Goal: Information Seeking & Learning: Learn about a topic

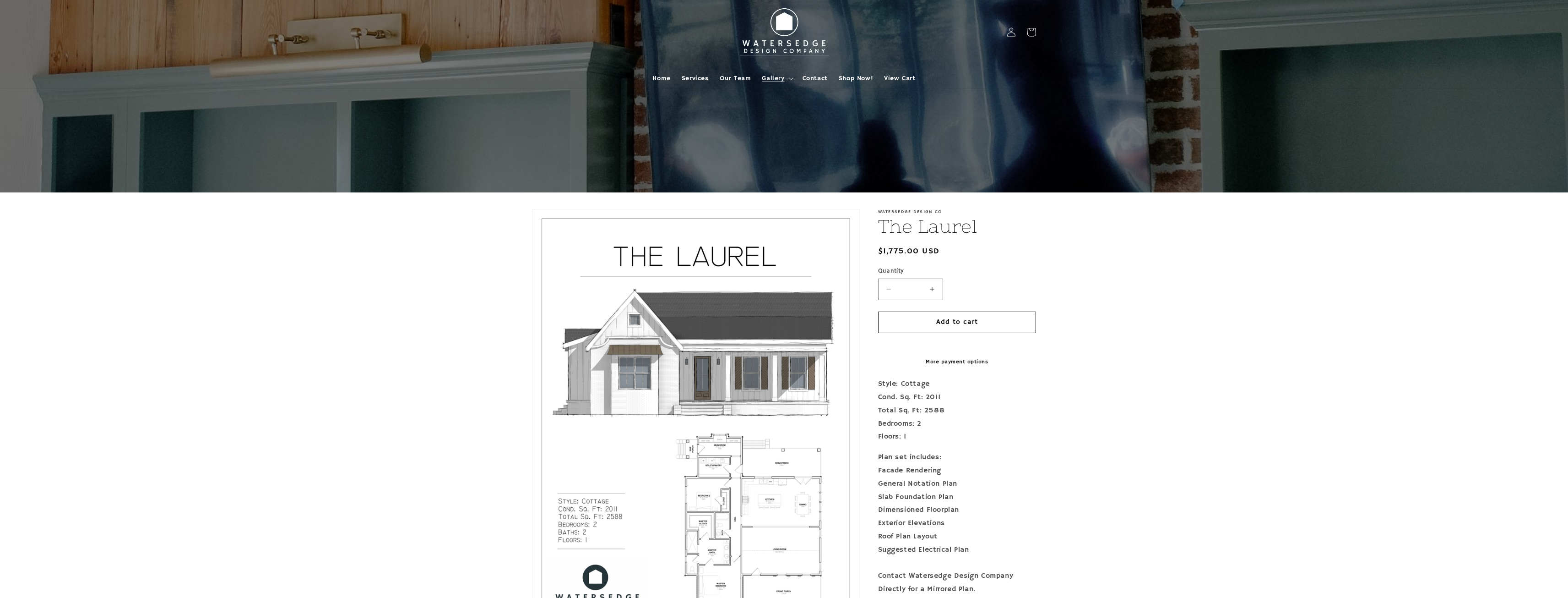
click at [786, 76] on summary "Gallery" at bounding box center [776, 78] width 40 height 19
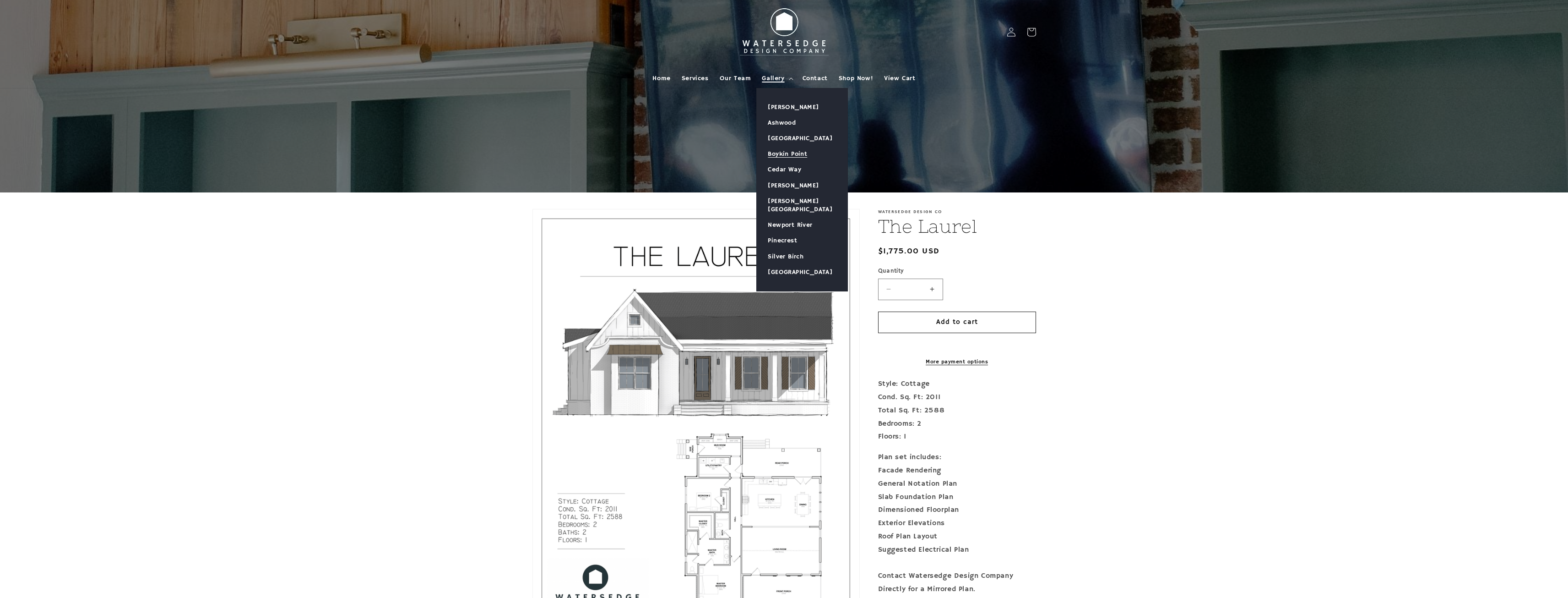
click at [790, 160] on link "Boykin Point" at bounding box center [802, 154] width 91 height 16
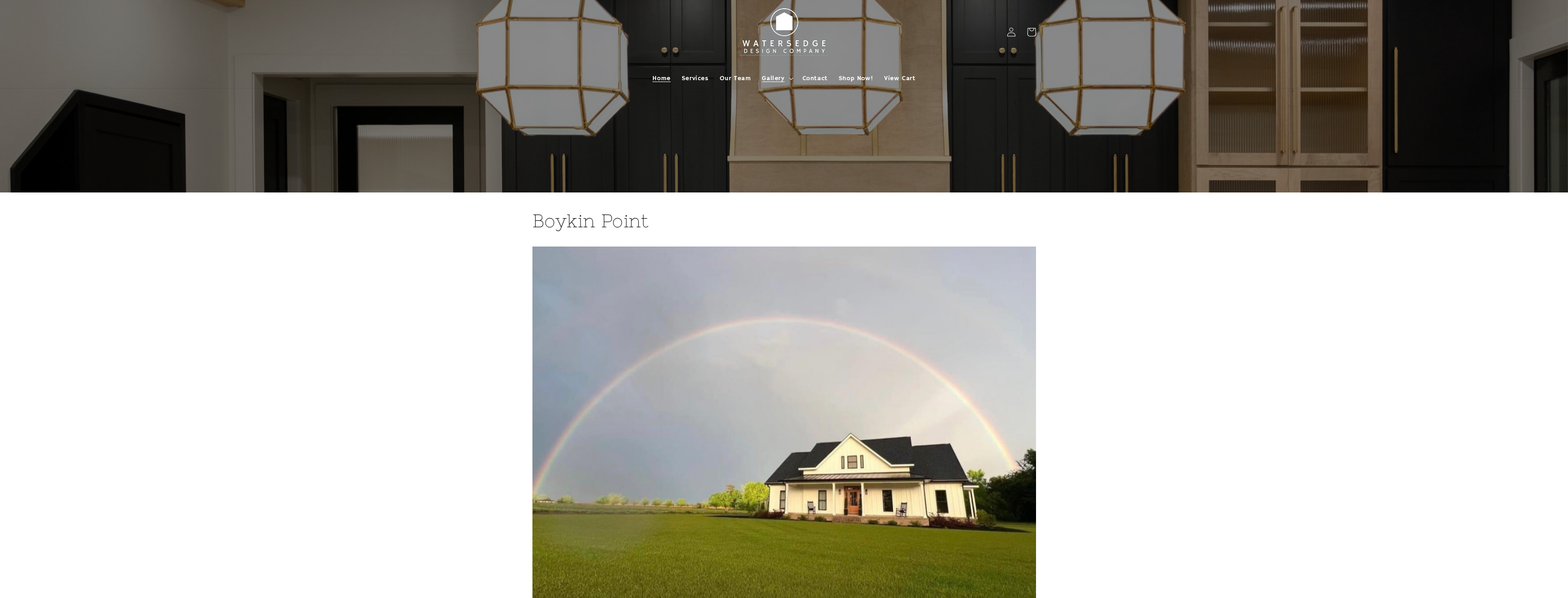
click at [667, 80] on span "Home" at bounding box center [661, 78] width 18 height 8
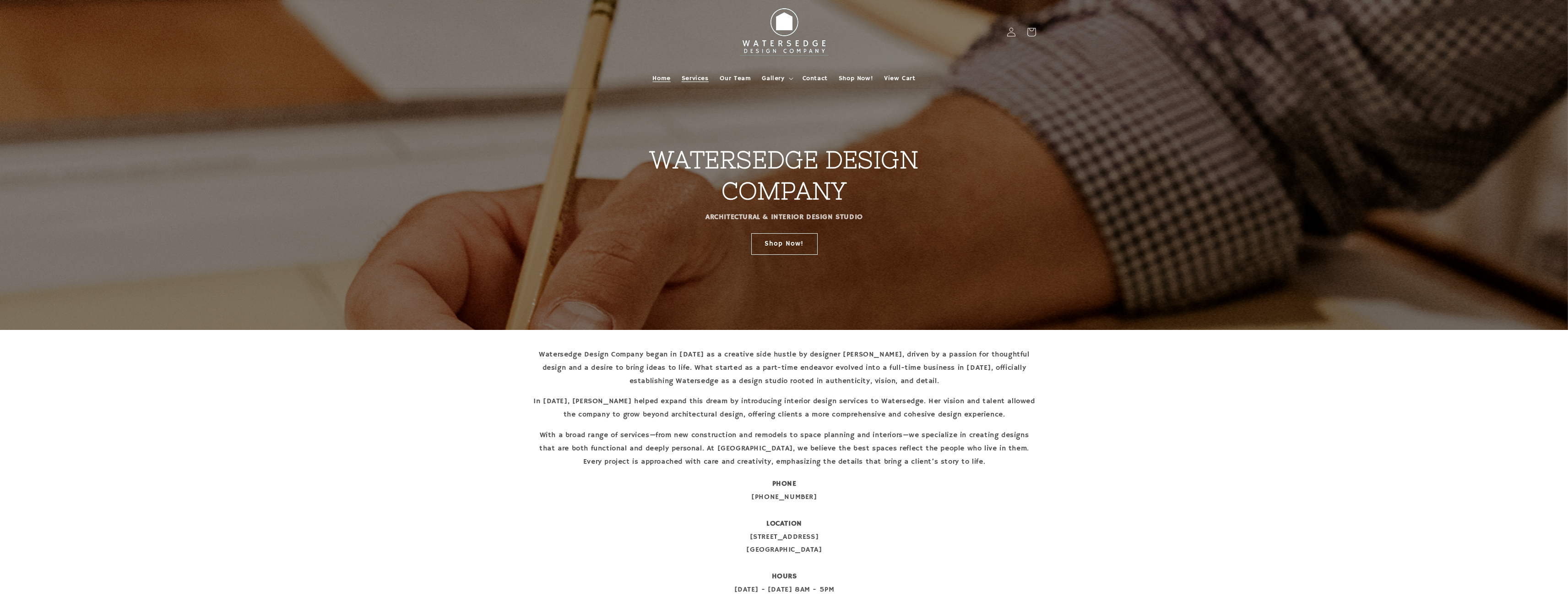
click at [691, 78] on span "Services" at bounding box center [695, 78] width 27 height 8
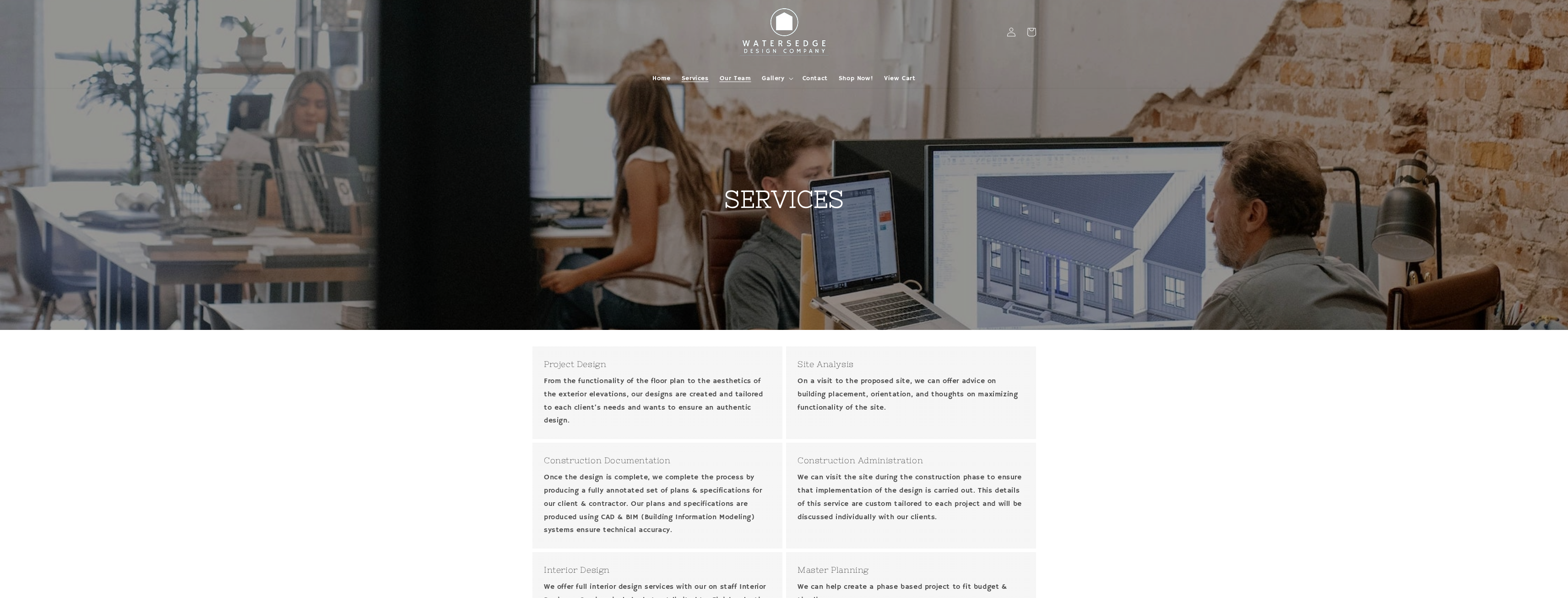
click at [725, 76] on span "Our Team" at bounding box center [735, 78] width 31 height 8
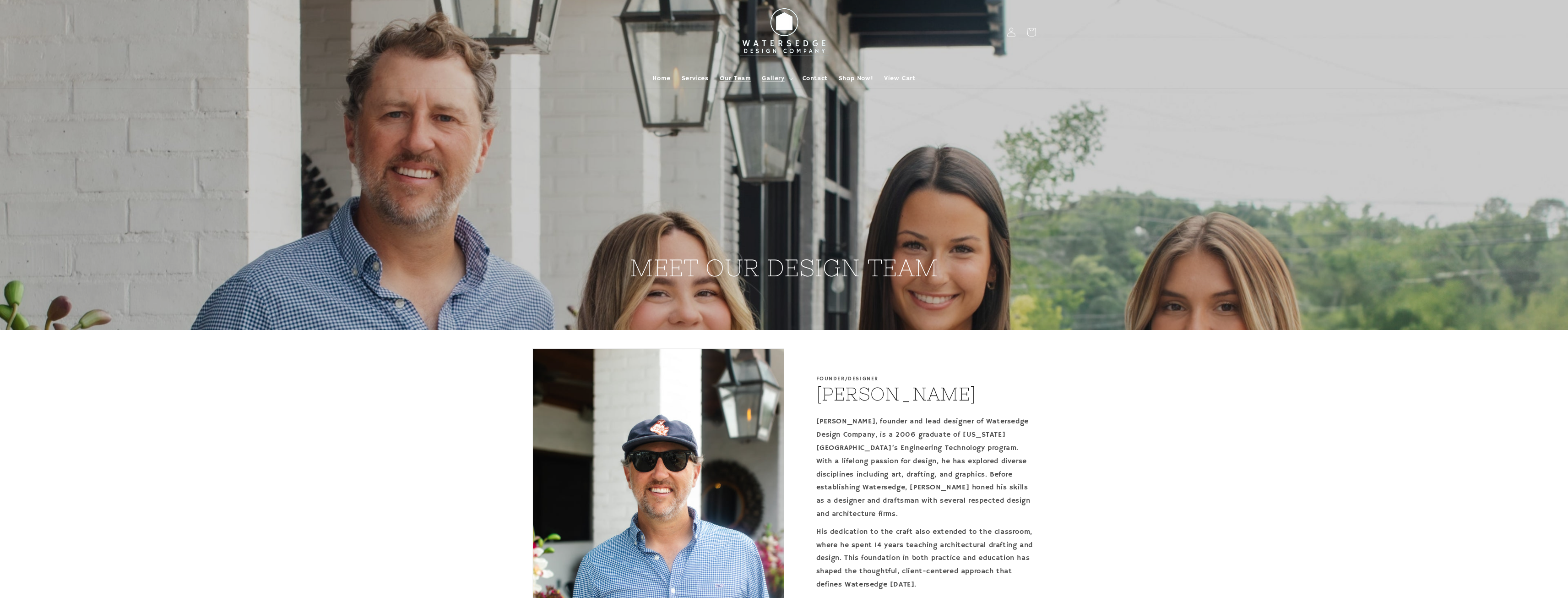
click at [772, 82] on span "Gallery" at bounding box center [773, 78] width 22 height 8
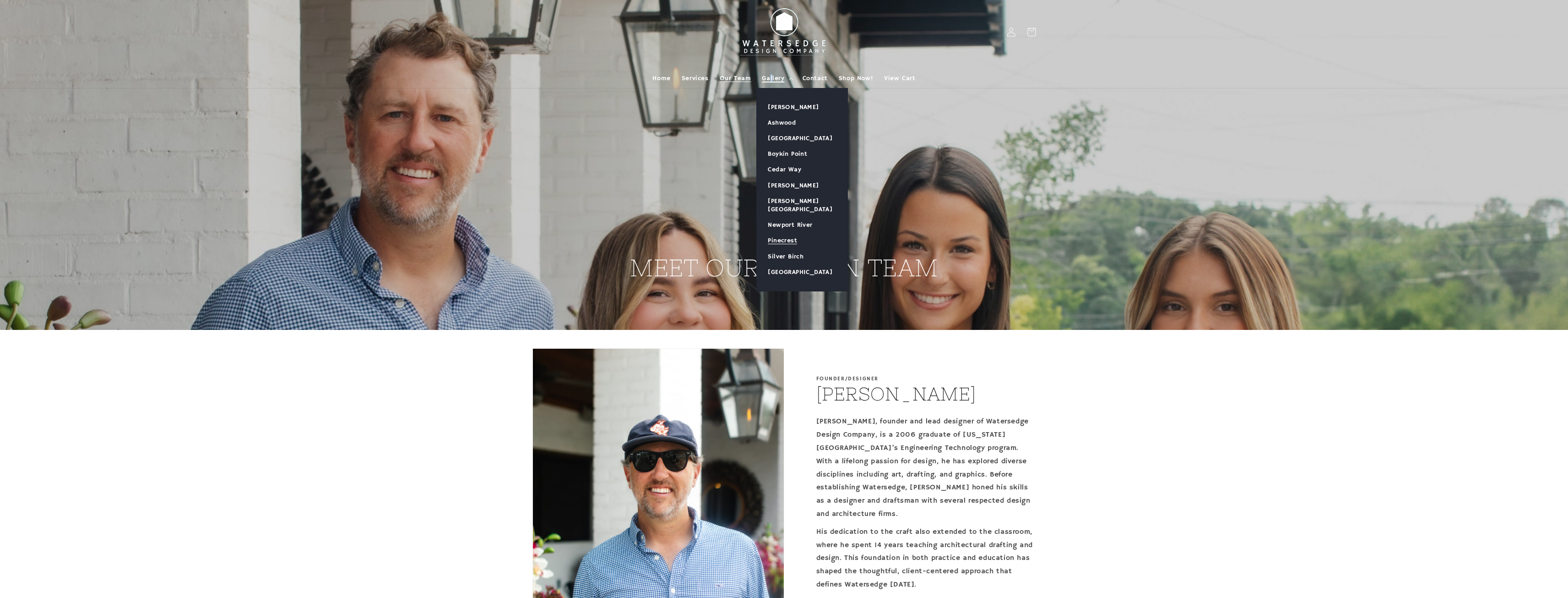
click at [791, 235] on link "Pinecrest" at bounding box center [802, 241] width 91 height 16
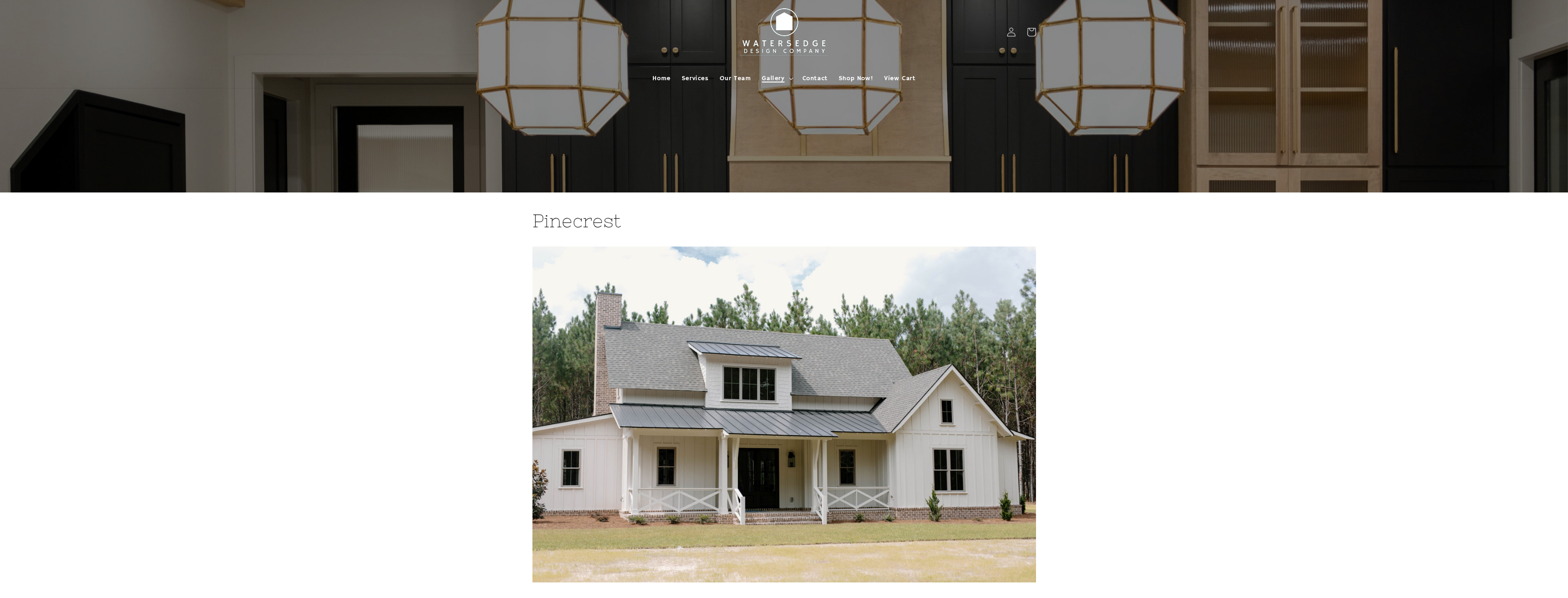
click at [780, 80] on span "Gallery" at bounding box center [773, 78] width 22 height 8
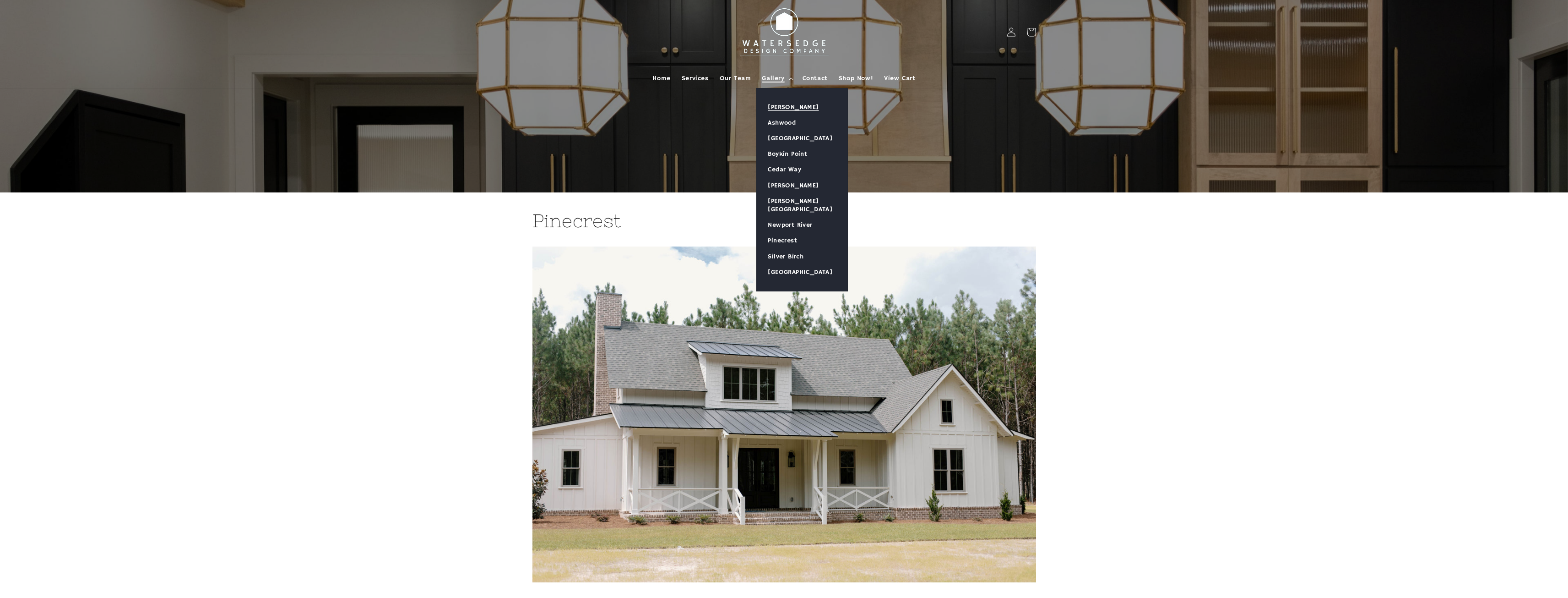
click at [784, 103] on link "[PERSON_NAME]" at bounding box center [802, 107] width 91 height 16
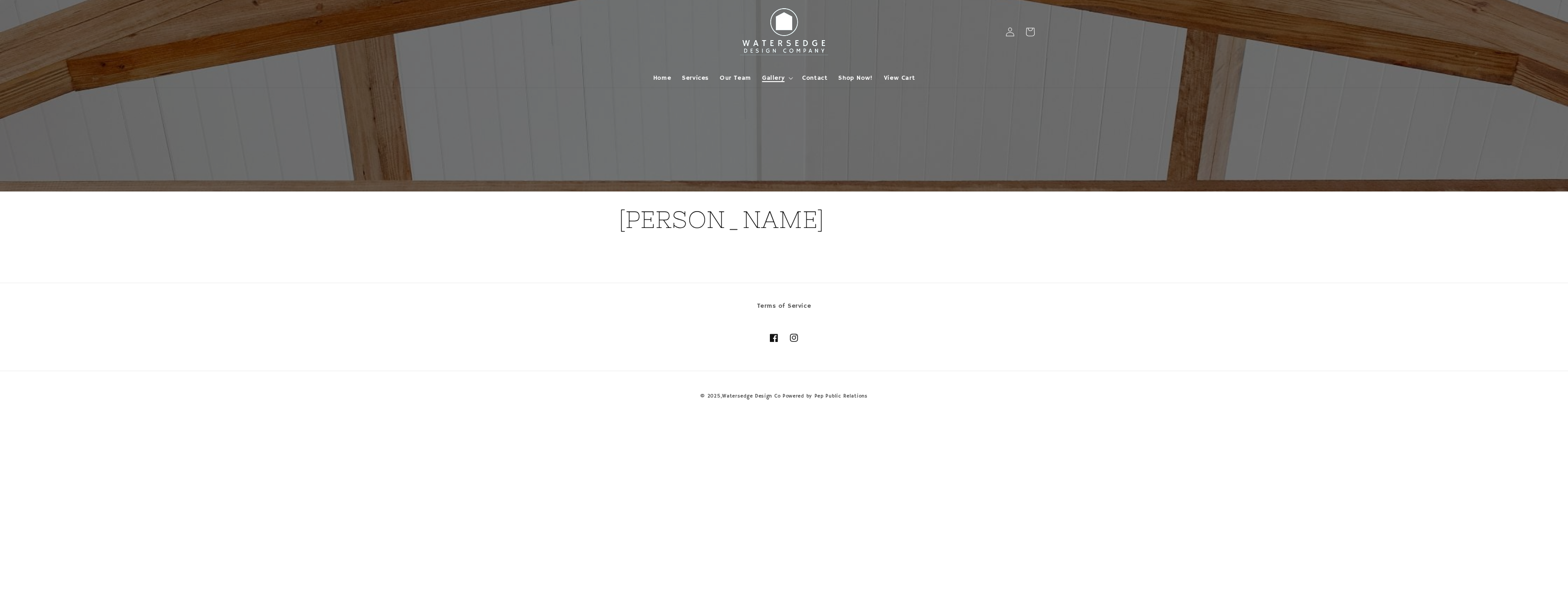
click at [788, 74] on summary "Gallery" at bounding box center [777, 77] width 40 height 19
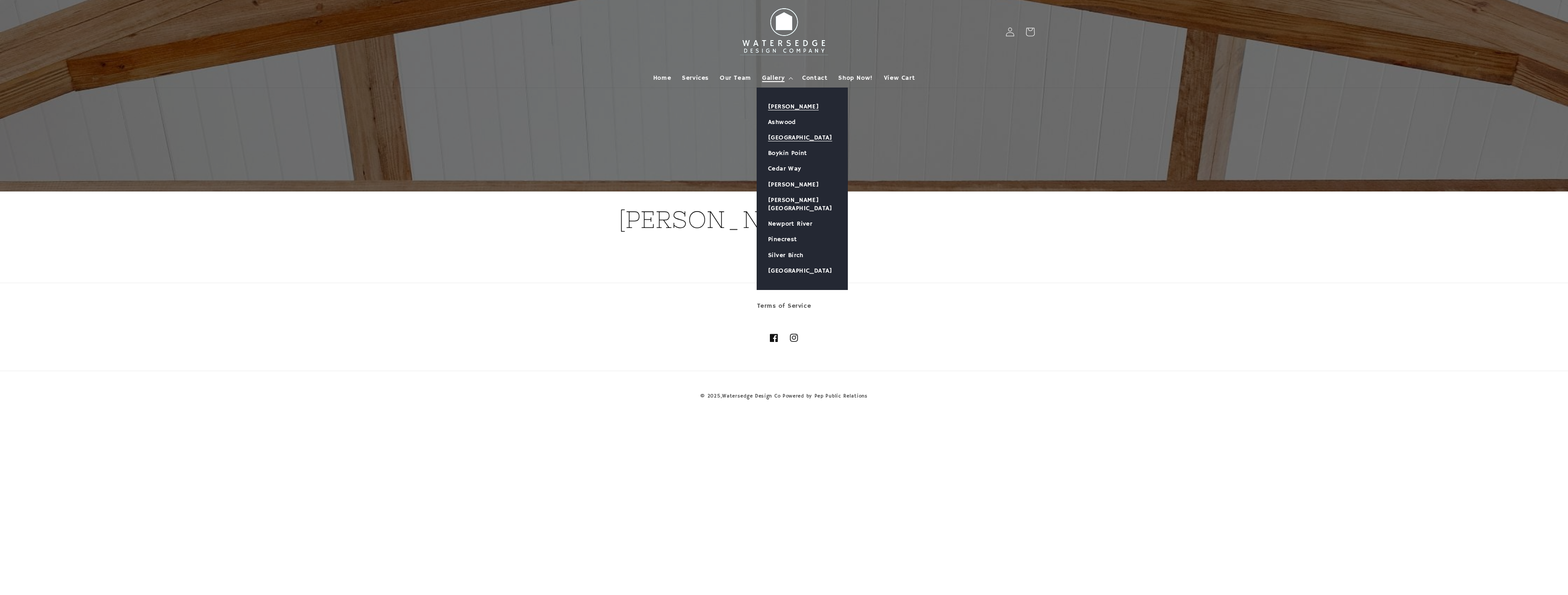
click at [784, 135] on link "[GEOGRAPHIC_DATA]" at bounding box center [802, 138] width 90 height 16
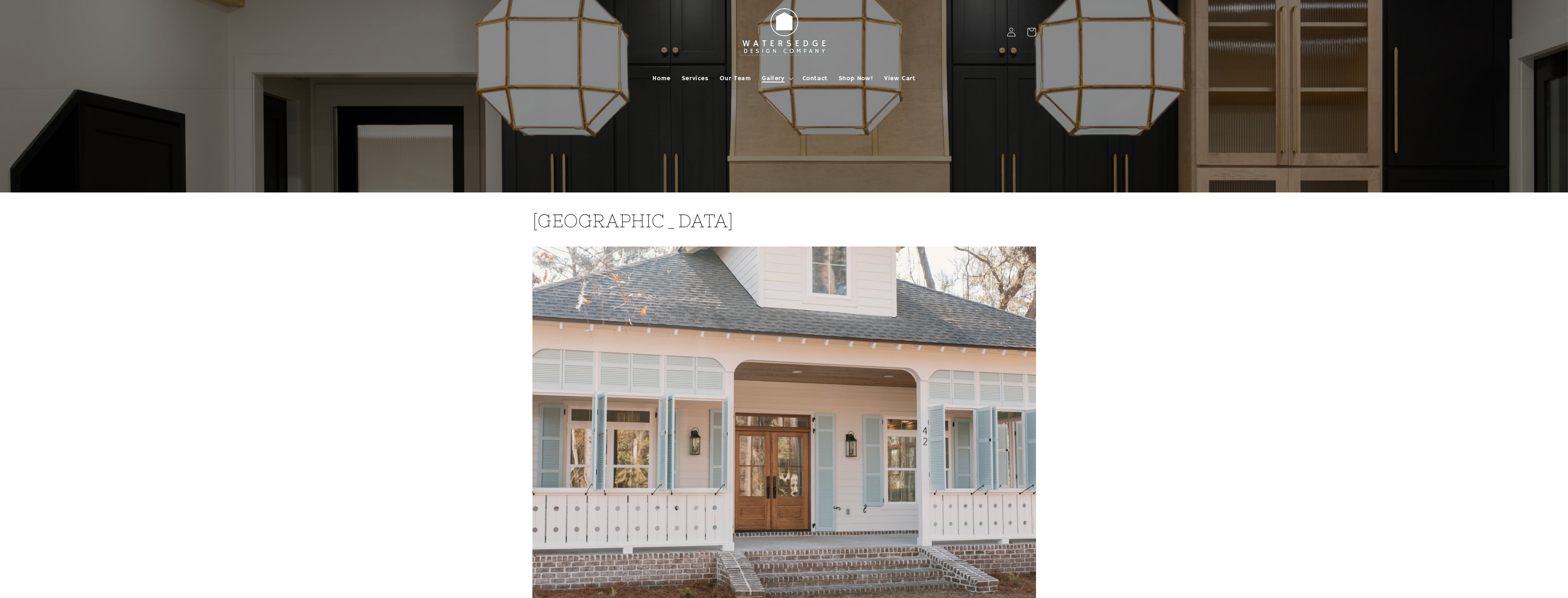
click at [782, 79] on span "Gallery" at bounding box center [773, 78] width 22 height 8
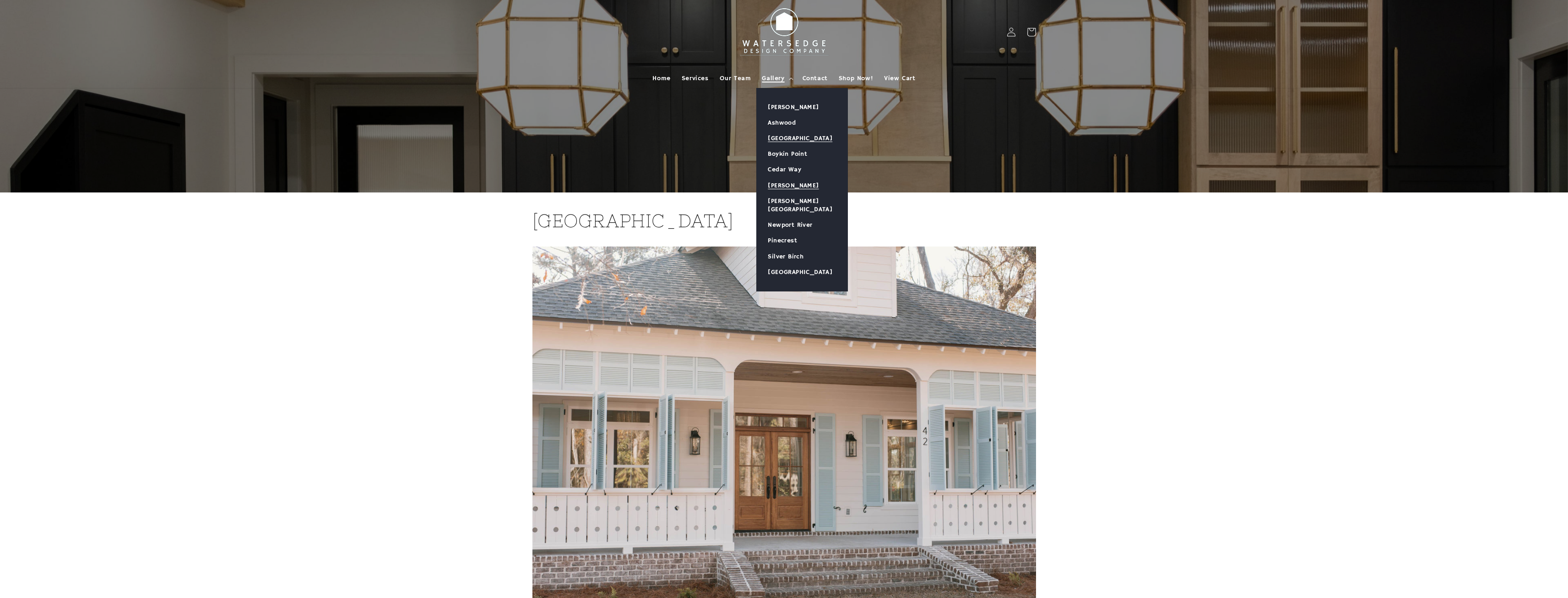
click at [797, 188] on link "[PERSON_NAME]" at bounding box center [802, 186] width 91 height 16
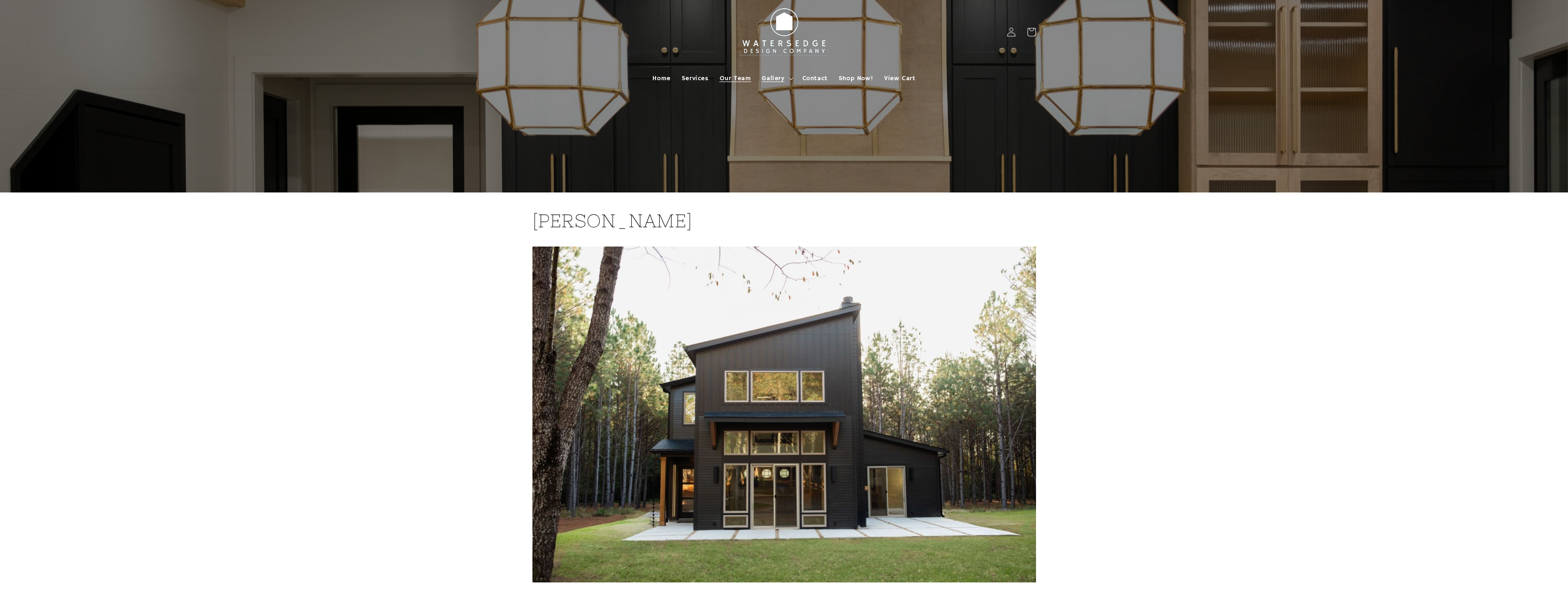
click at [730, 82] on link "Our Team" at bounding box center [735, 78] width 42 height 19
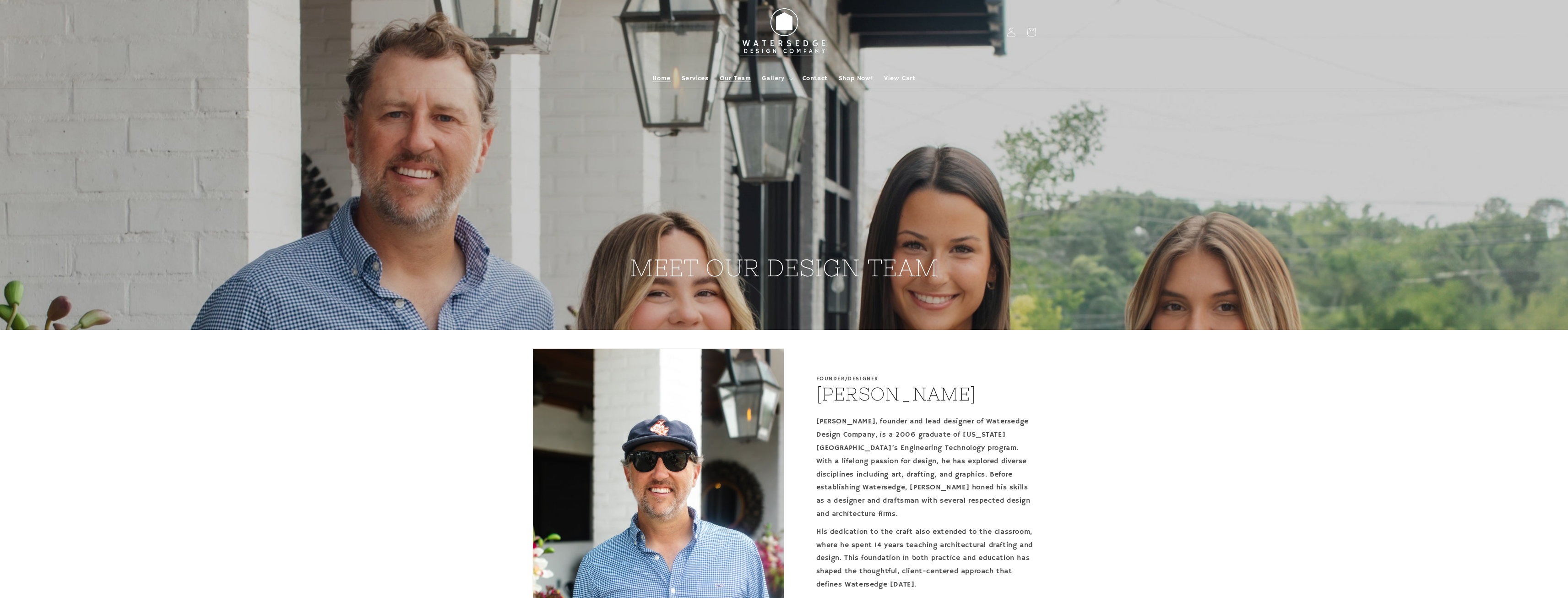
click at [667, 84] on link "Home" at bounding box center [662, 78] width 29 height 19
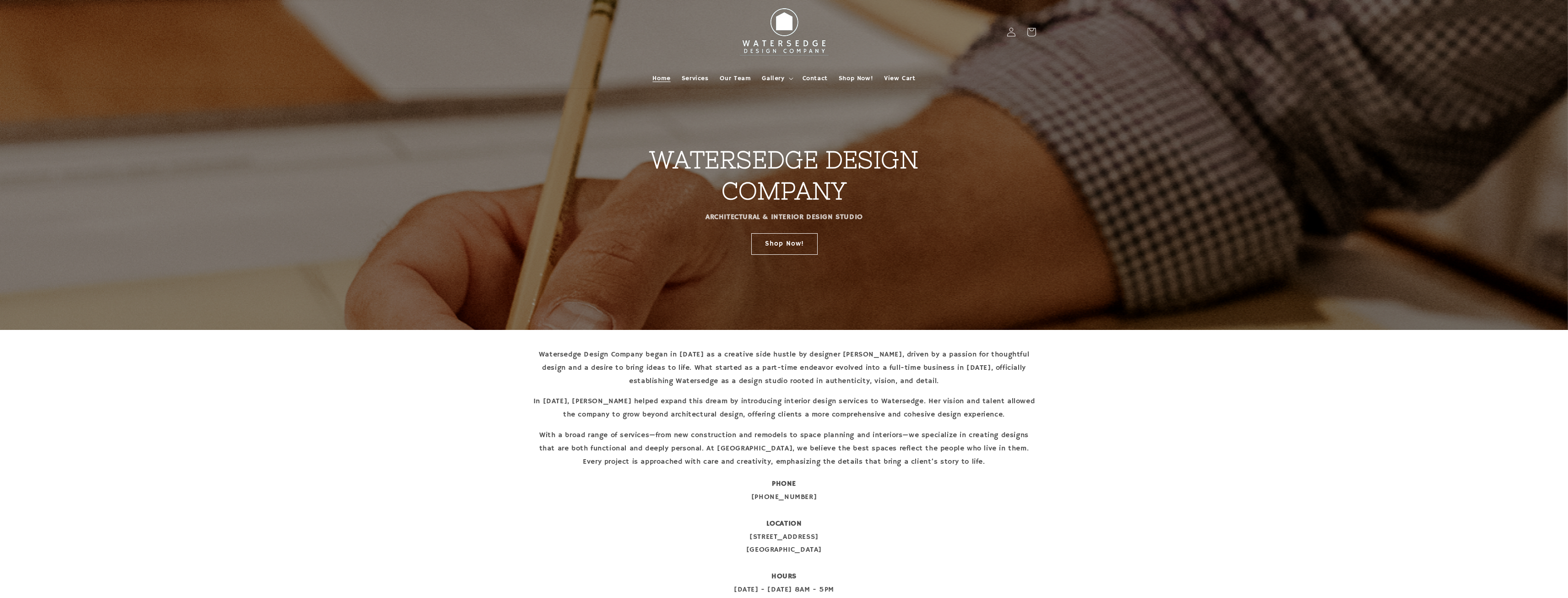
click at [772, 547] on p "PHONE 912-601-9835 LOCATION 11 N Main Street Statesboro, GA 30458 HOURS Monday …" at bounding box center [784, 543] width 504 height 132
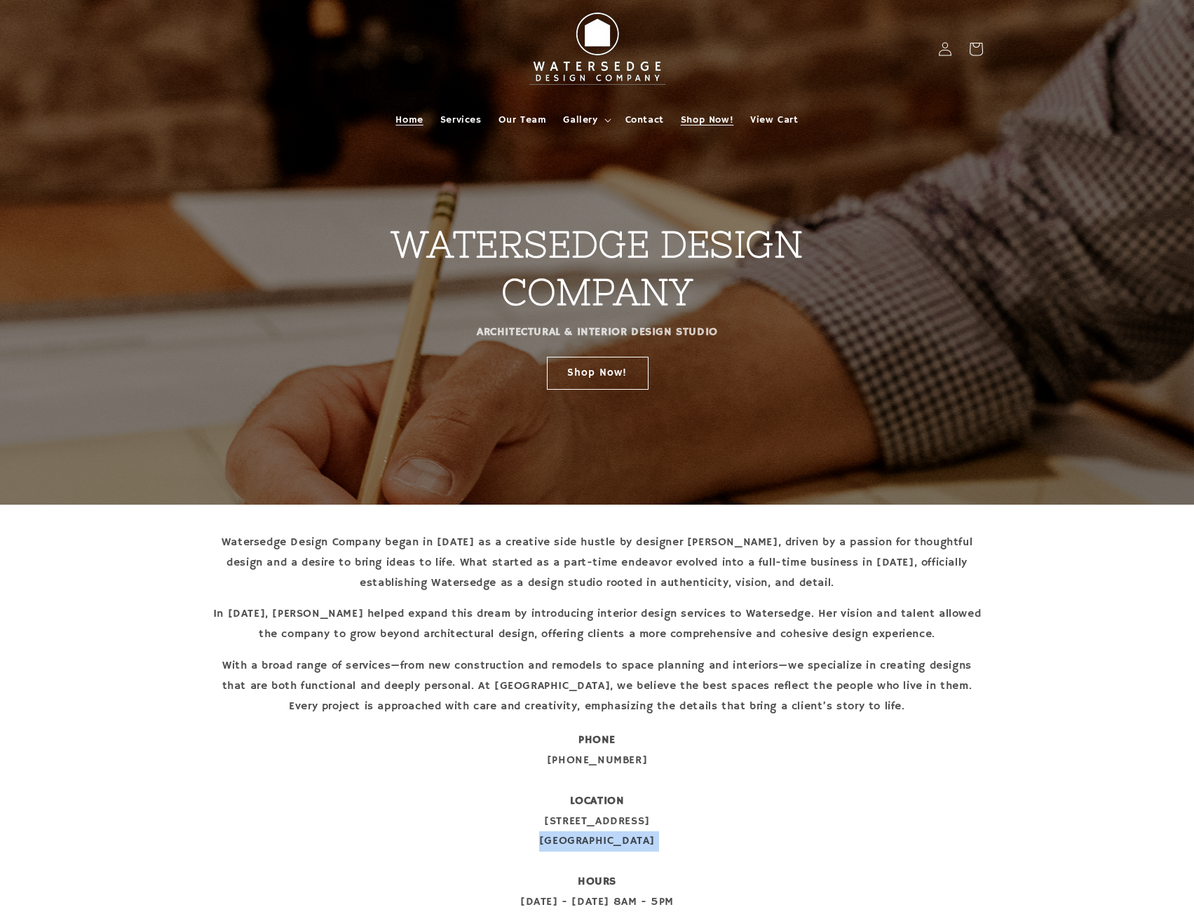
click at [706, 121] on span "Shop Now!" at bounding box center [707, 120] width 53 height 13
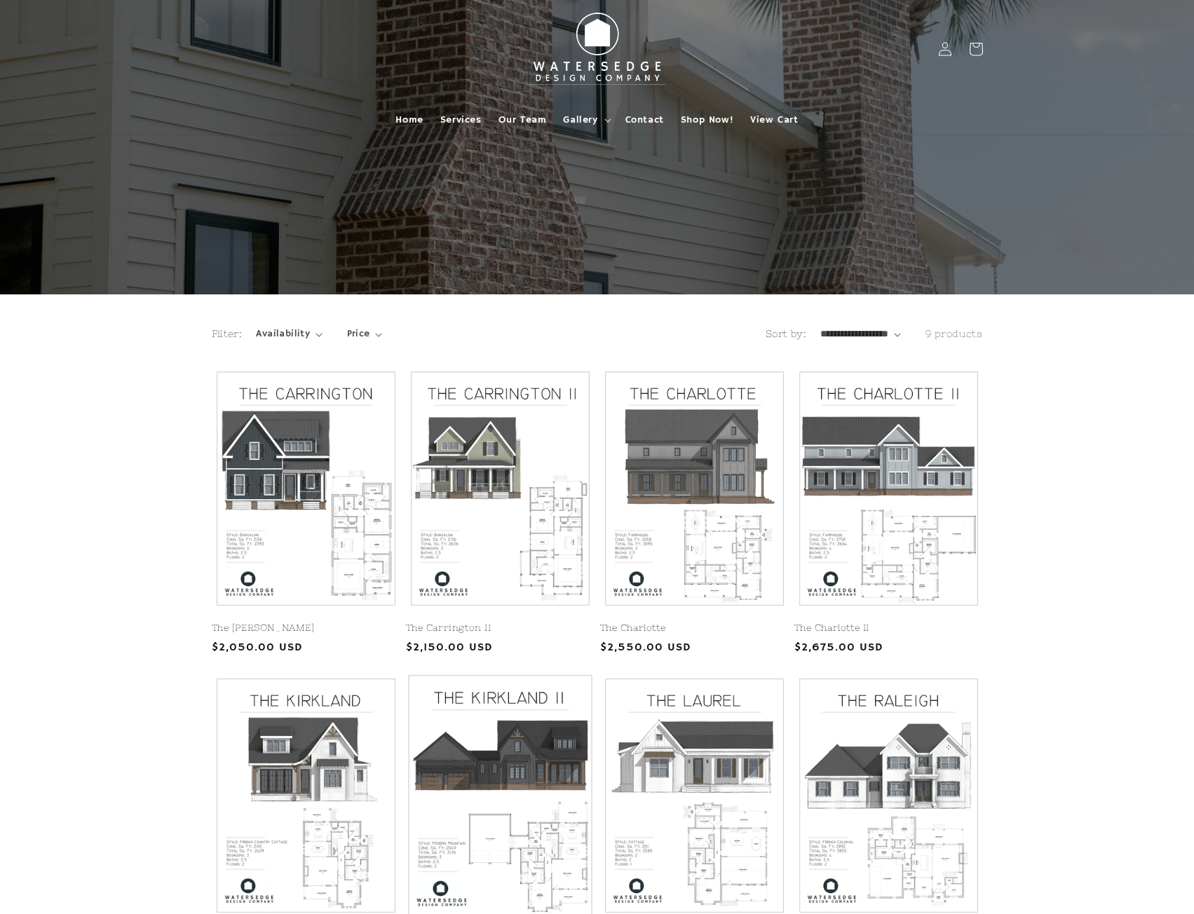
scroll to position [280, 0]
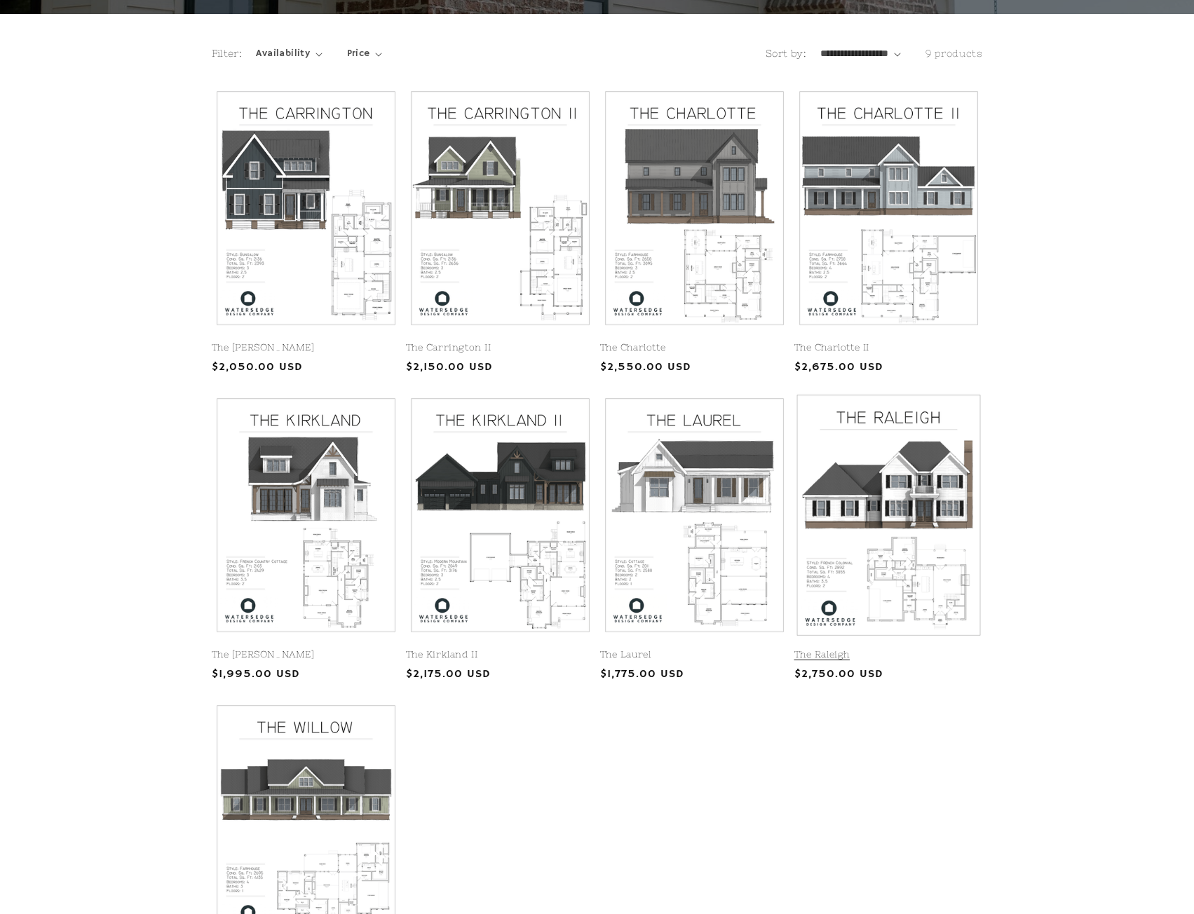
click at [867, 649] on link "The Raleigh" at bounding box center [888, 655] width 189 height 12
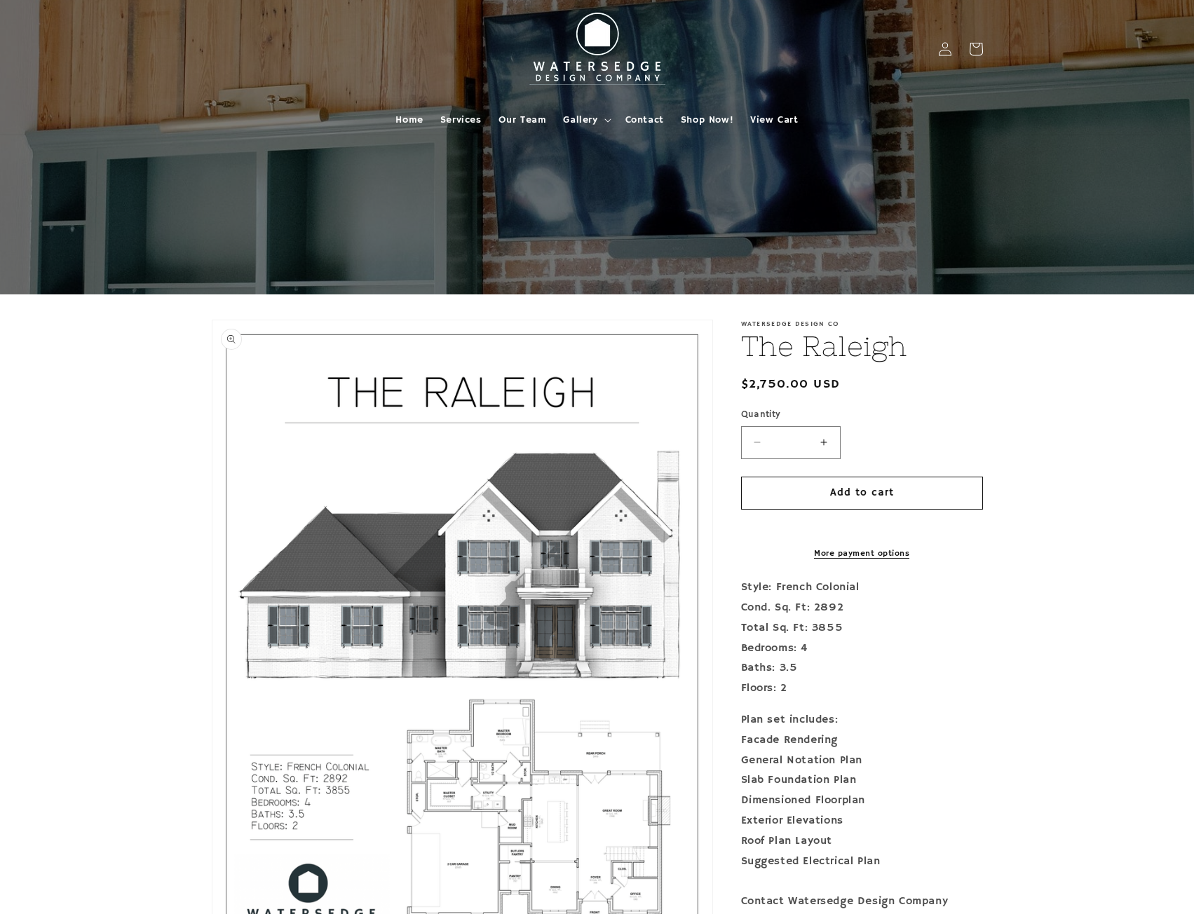
scroll to position [140, 0]
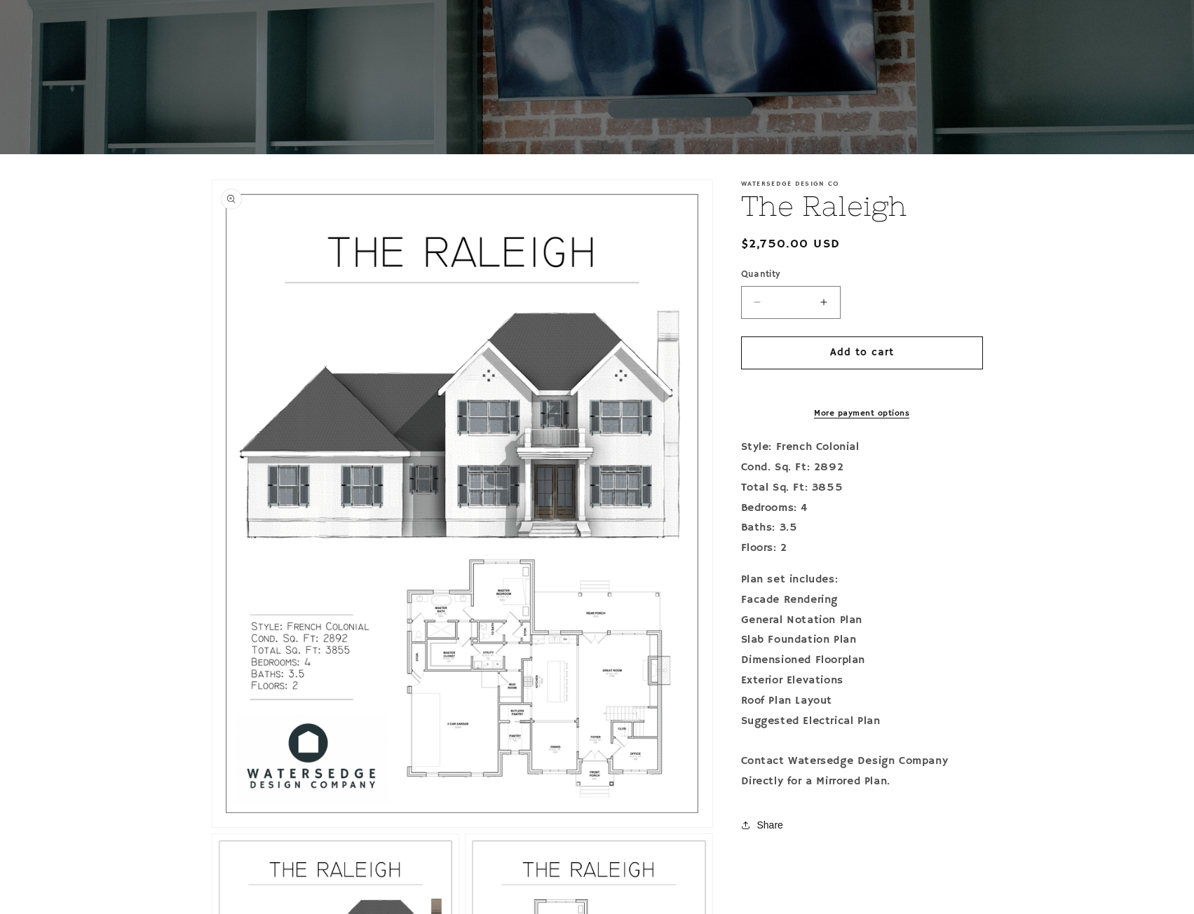
click at [212, 827] on button "Open media 1 in modal" at bounding box center [212, 827] width 0 height 0
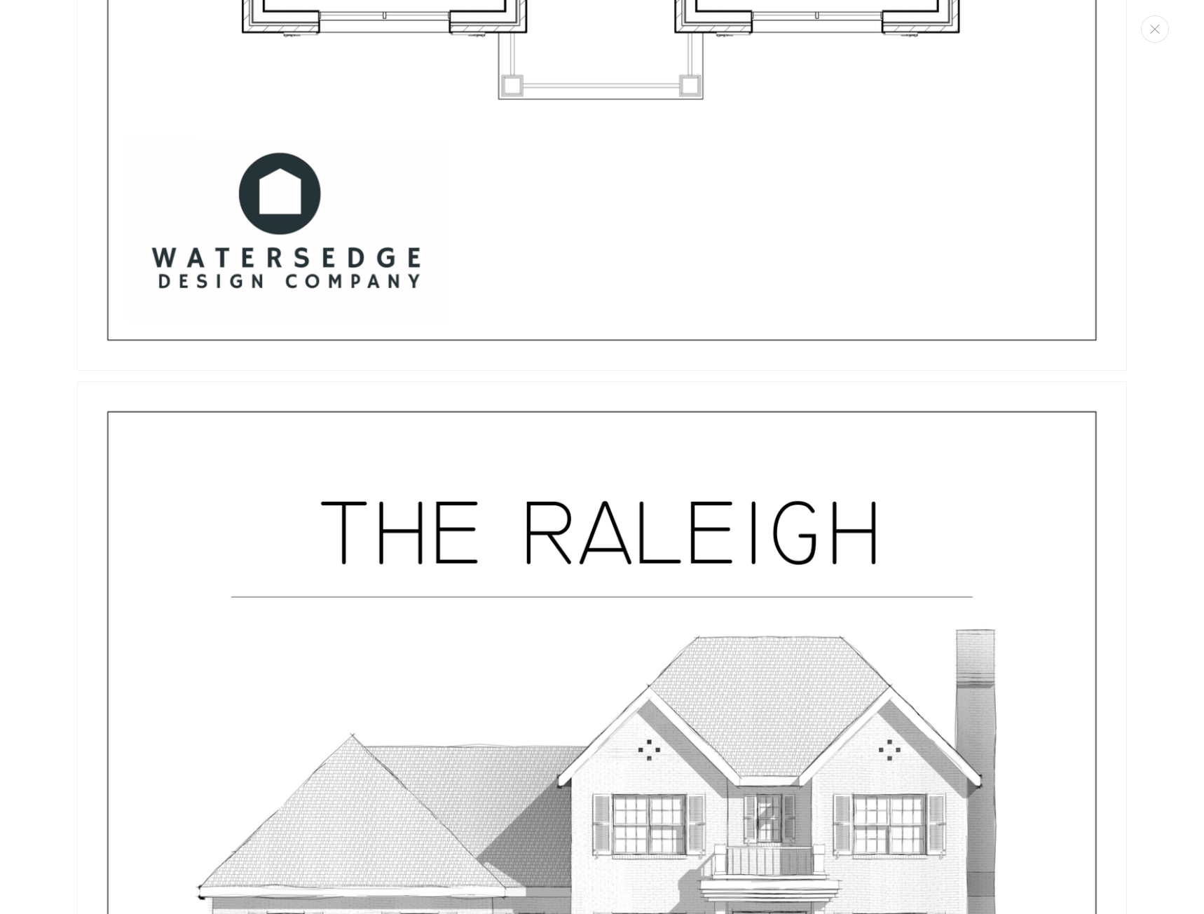
scroll to position [5132, 0]
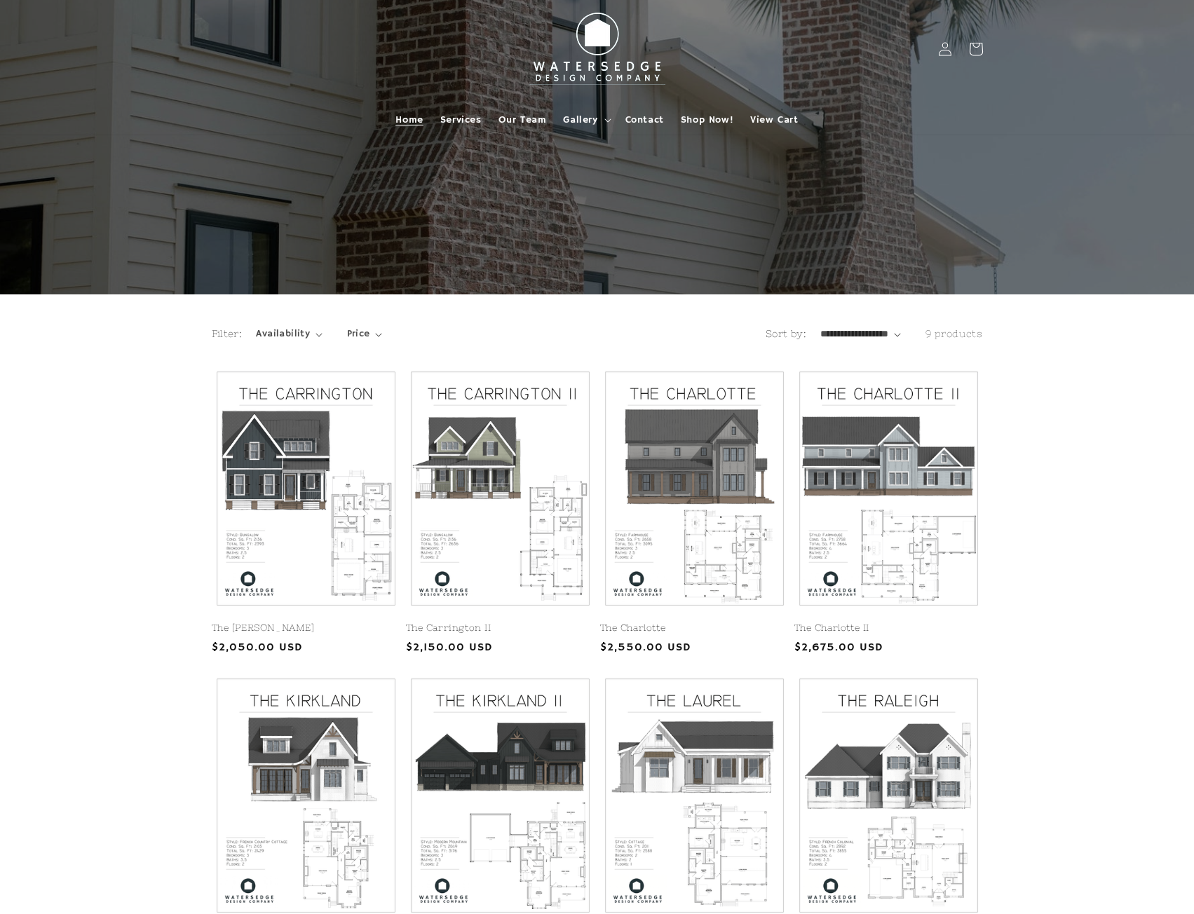
click at [419, 116] on span "Home" at bounding box center [408, 120] width 27 height 13
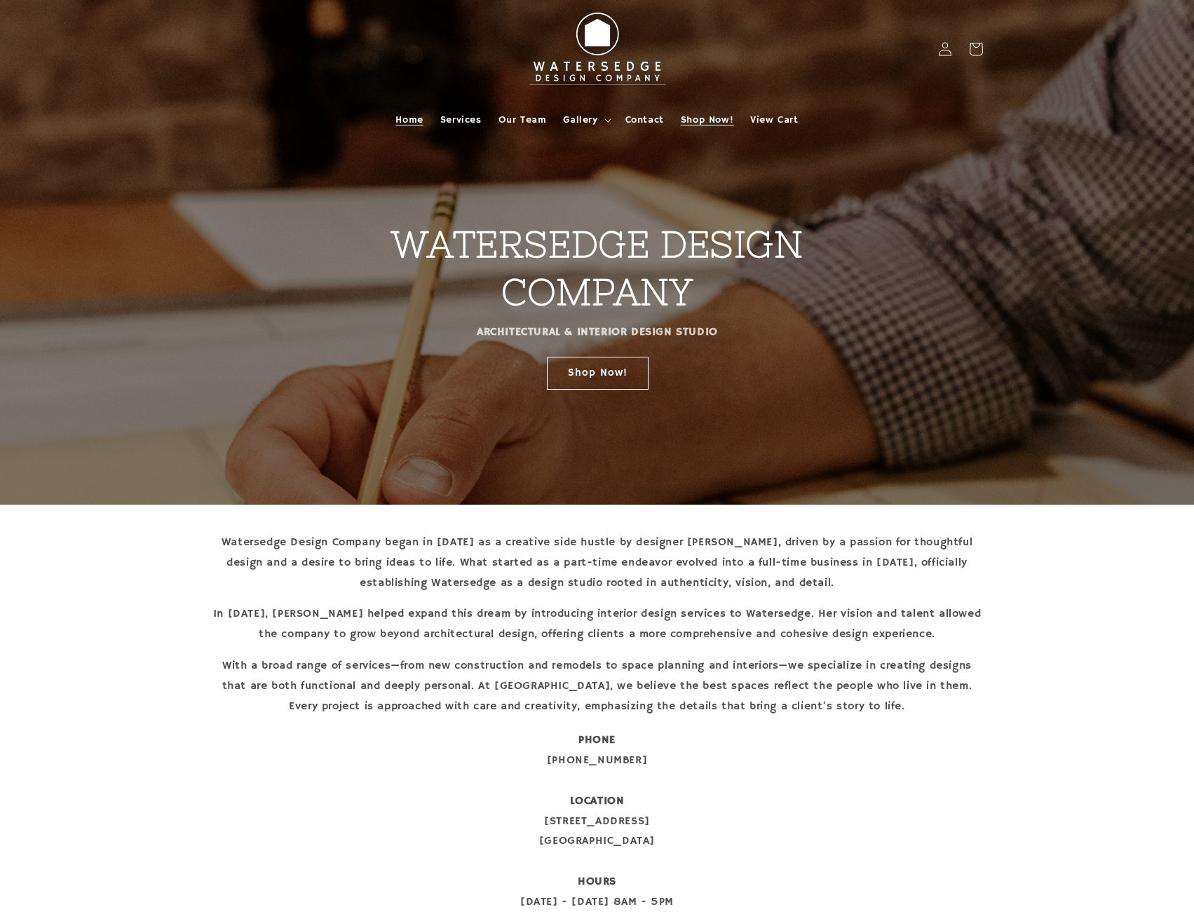
click at [706, 121] on span "Shop Now!" at bounding box center [707, 120] width 53 height 13
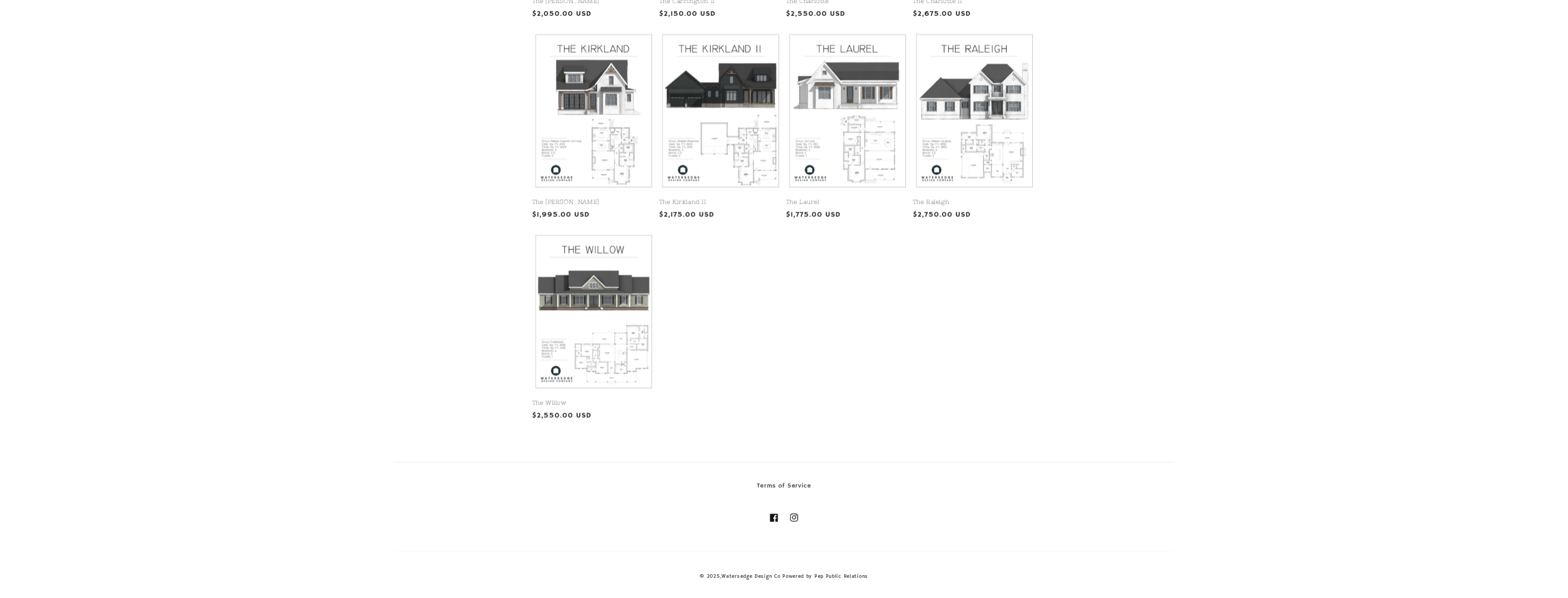
scroll to position [408, 0]
